Goal: Navigation & Orientation: Find specific page/section

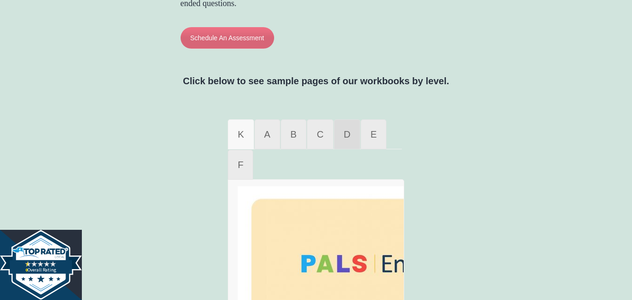
scroll to position [580, 0]
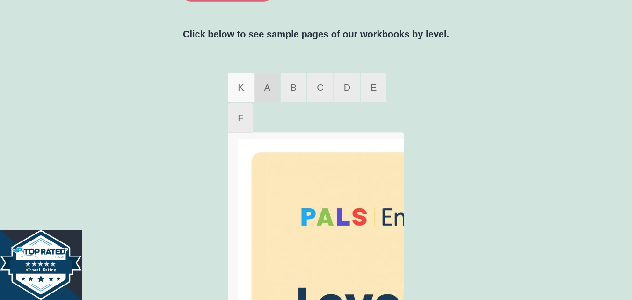
click at [262, 100] on link "A" at bounding box center [268, 88] width 26 height 30
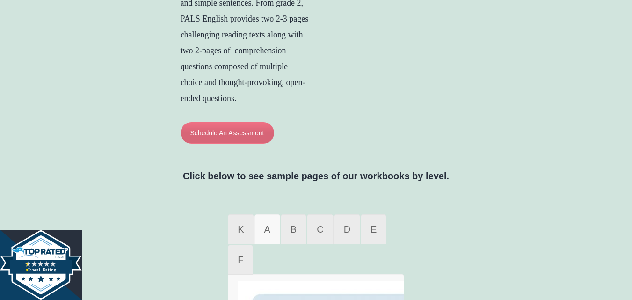
scroll to position [485, 0]
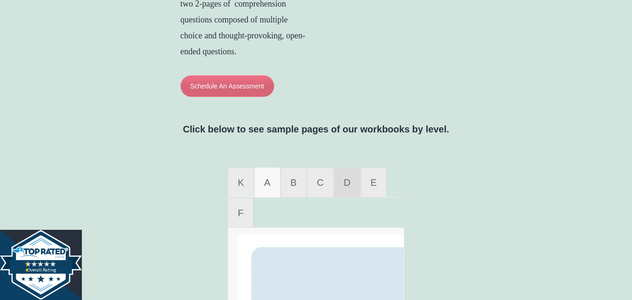
click at [349, 193] on link "D" at bounding box center [347, 183] width 26 height 30
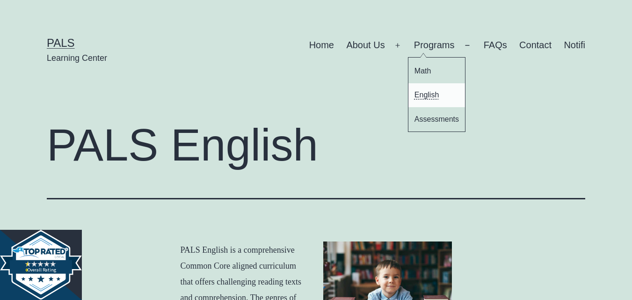
click at [424, 96] on link "English" at bounding box center [437, 95] width 57 height 24
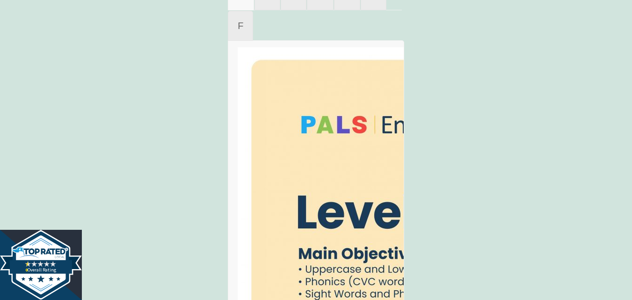
scroll to position [486, 0]
